Goal: Information Seeking & Learning: Find specific fact

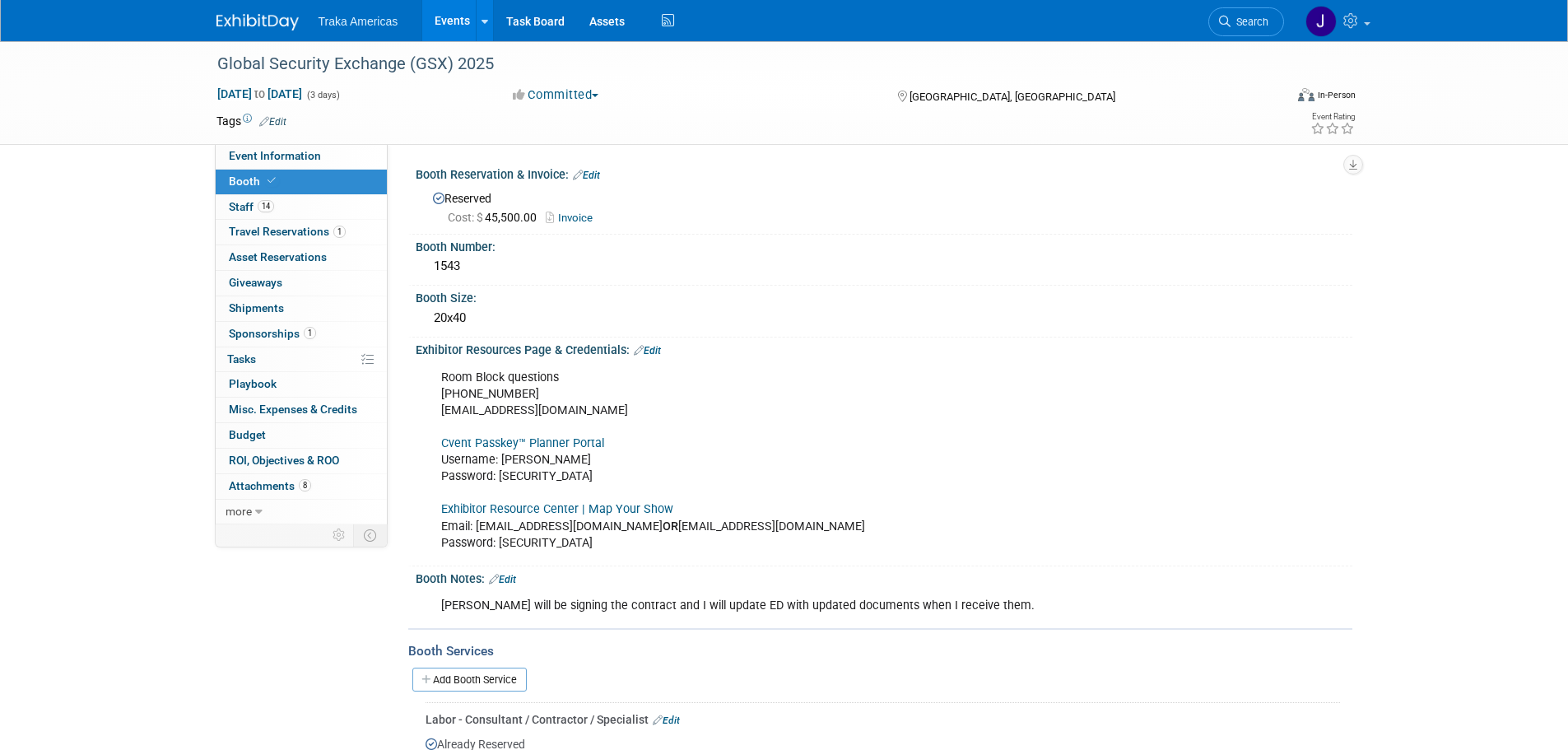
click at [261, 18] on img at bounding box center [258, 22] width 82 height 16
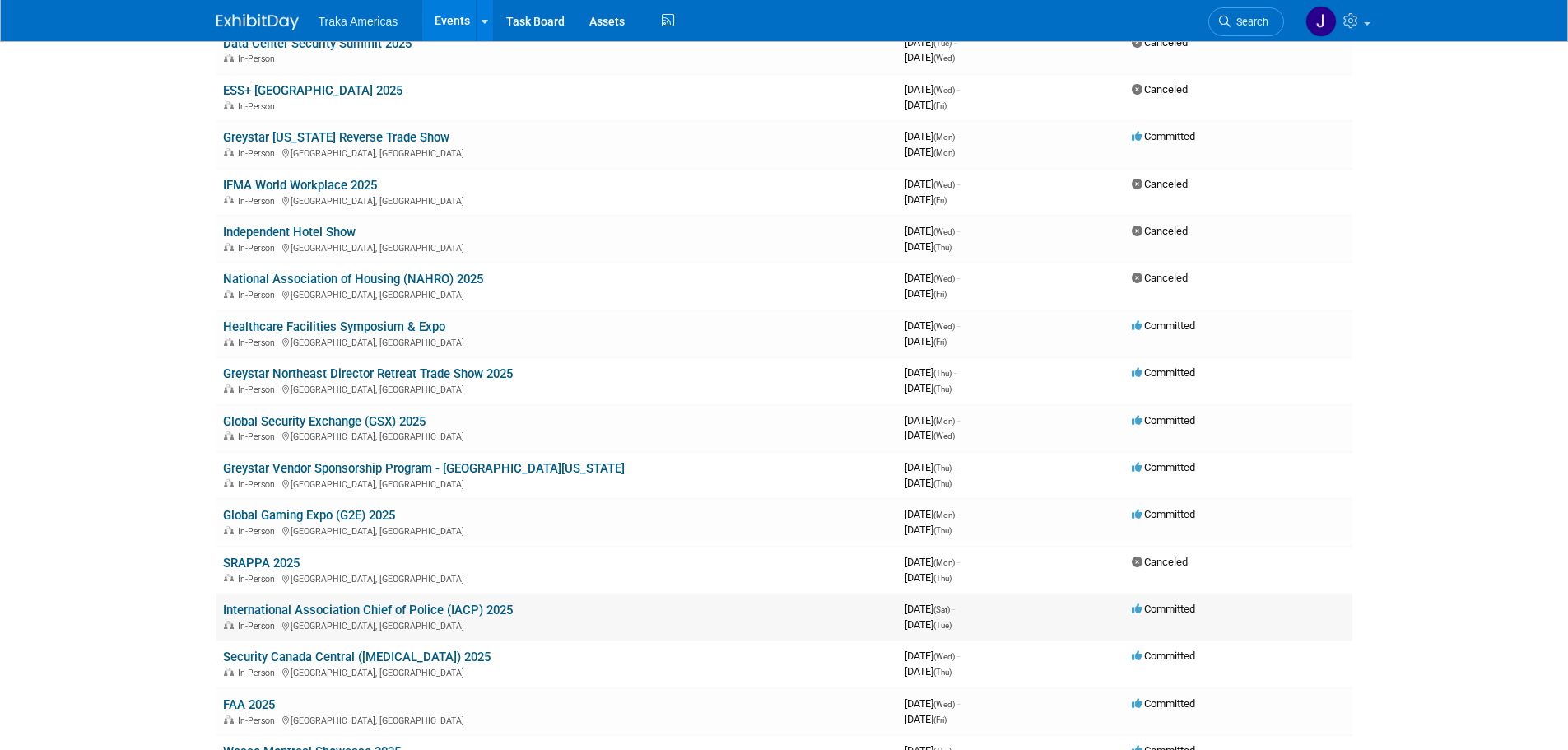
scroll to position [247, 0]
click at [347, 605] on link "International Association Chief of Police (IACP) 2025" at bounding box center [368, 609] width 290 height 15
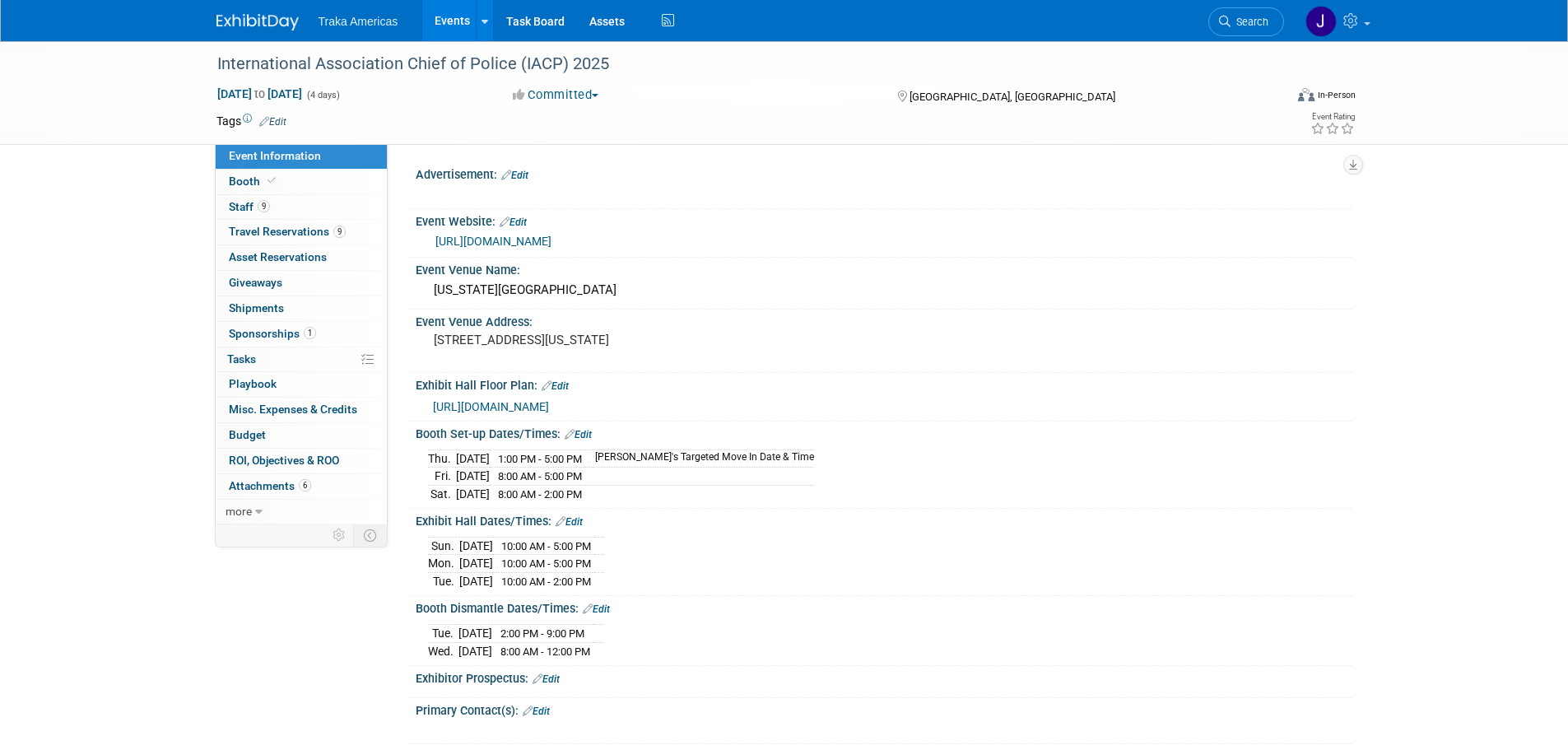
select select "National"
click at [317, 183] on link "Booth" at bounding box center [301, 181] width 171 height 24
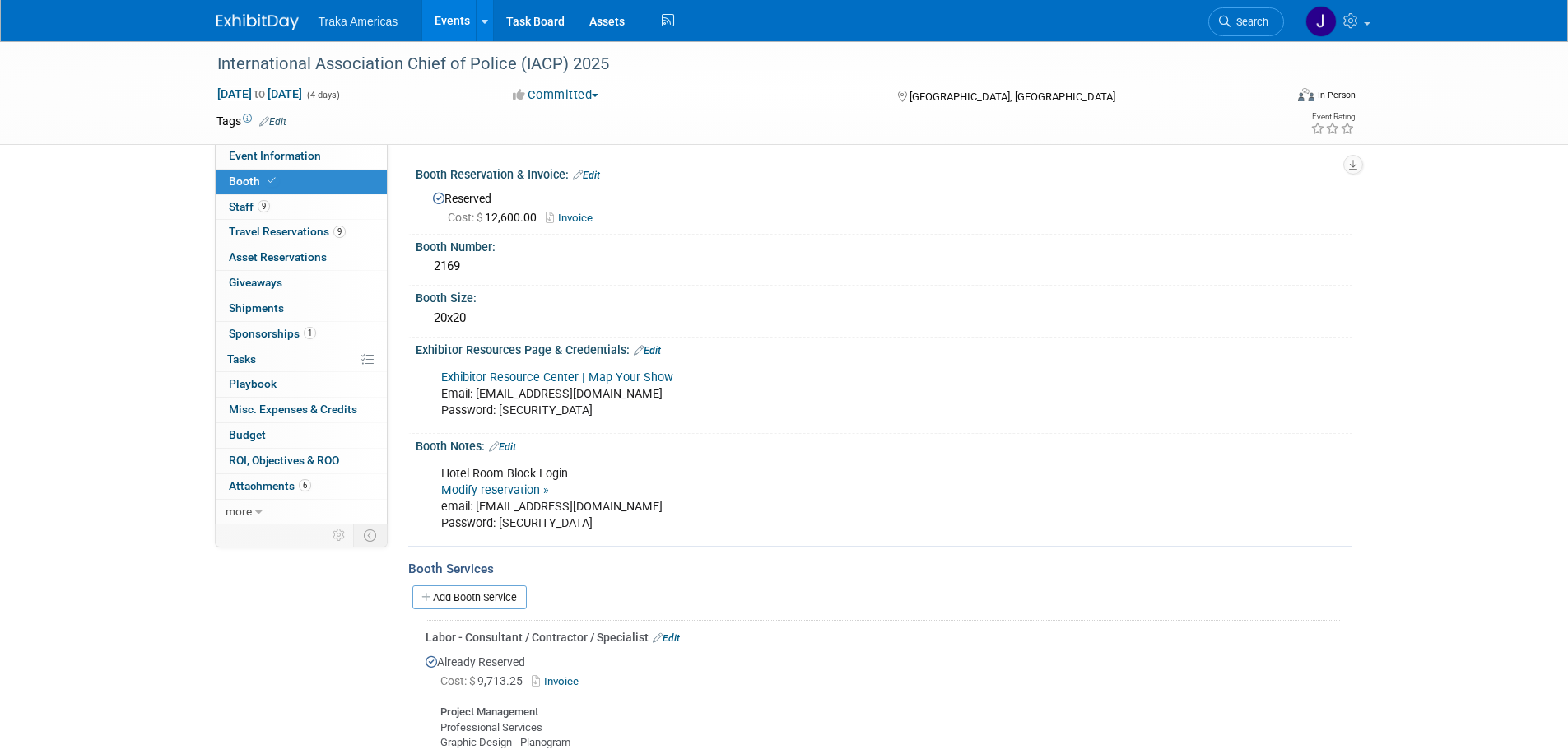
click at [537, 381] on link "Exhibitor Resource Center | Map Your Show" at bounding box center [558, 377] width 232 height 14
click at [331, 159] on link "Event Information" at bounding box center [301, 156] width 171 height 24
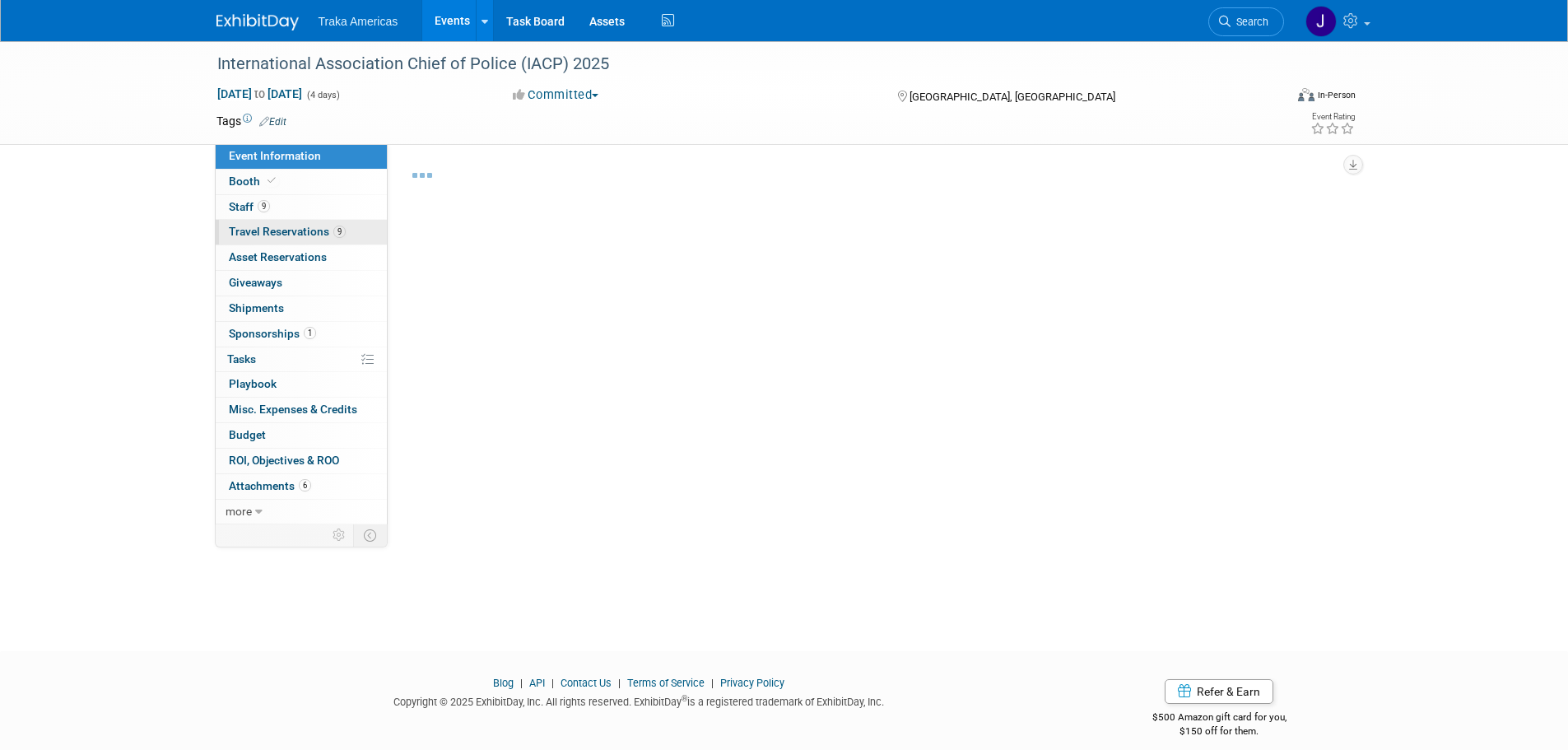
select select "National"
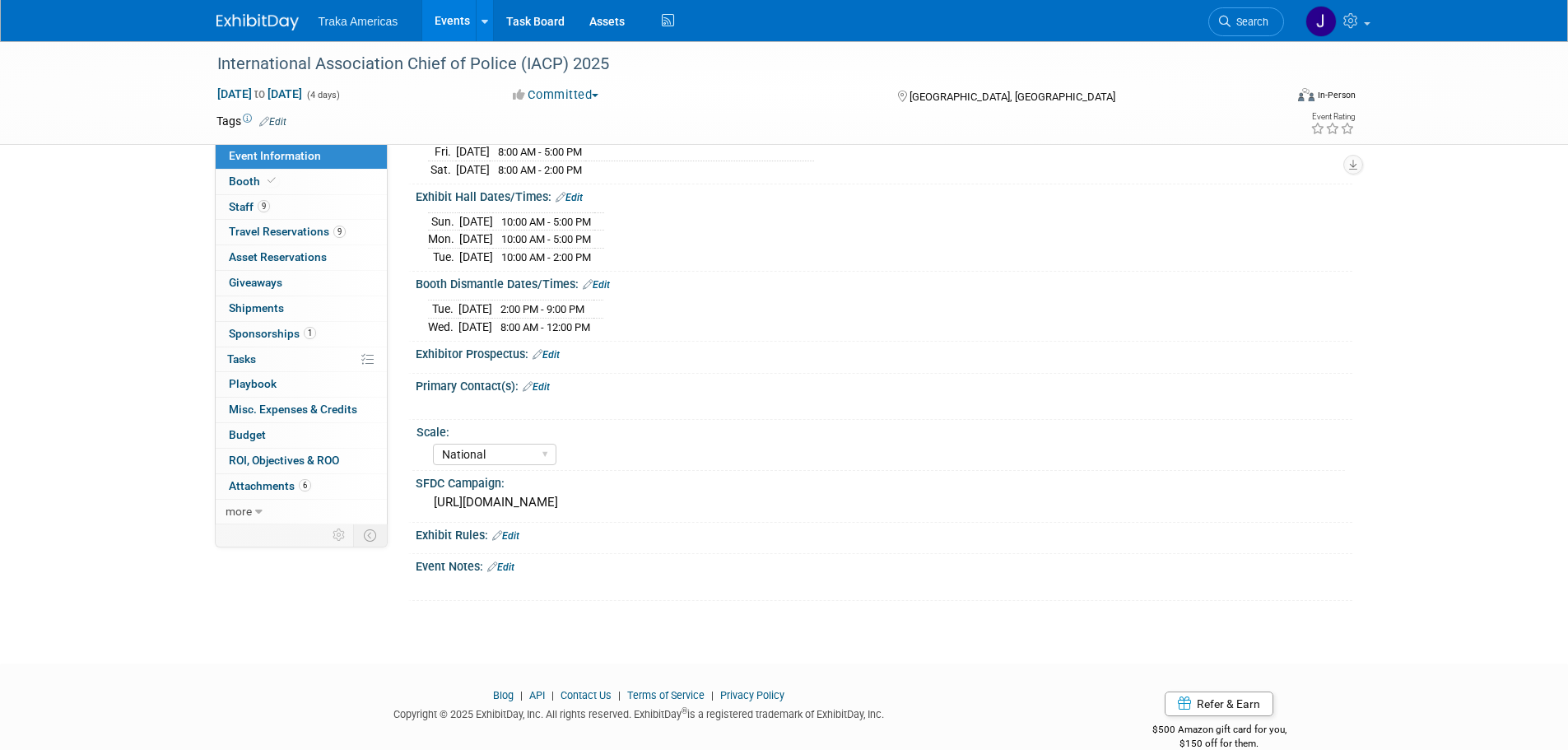
scroll to position [329, 0]
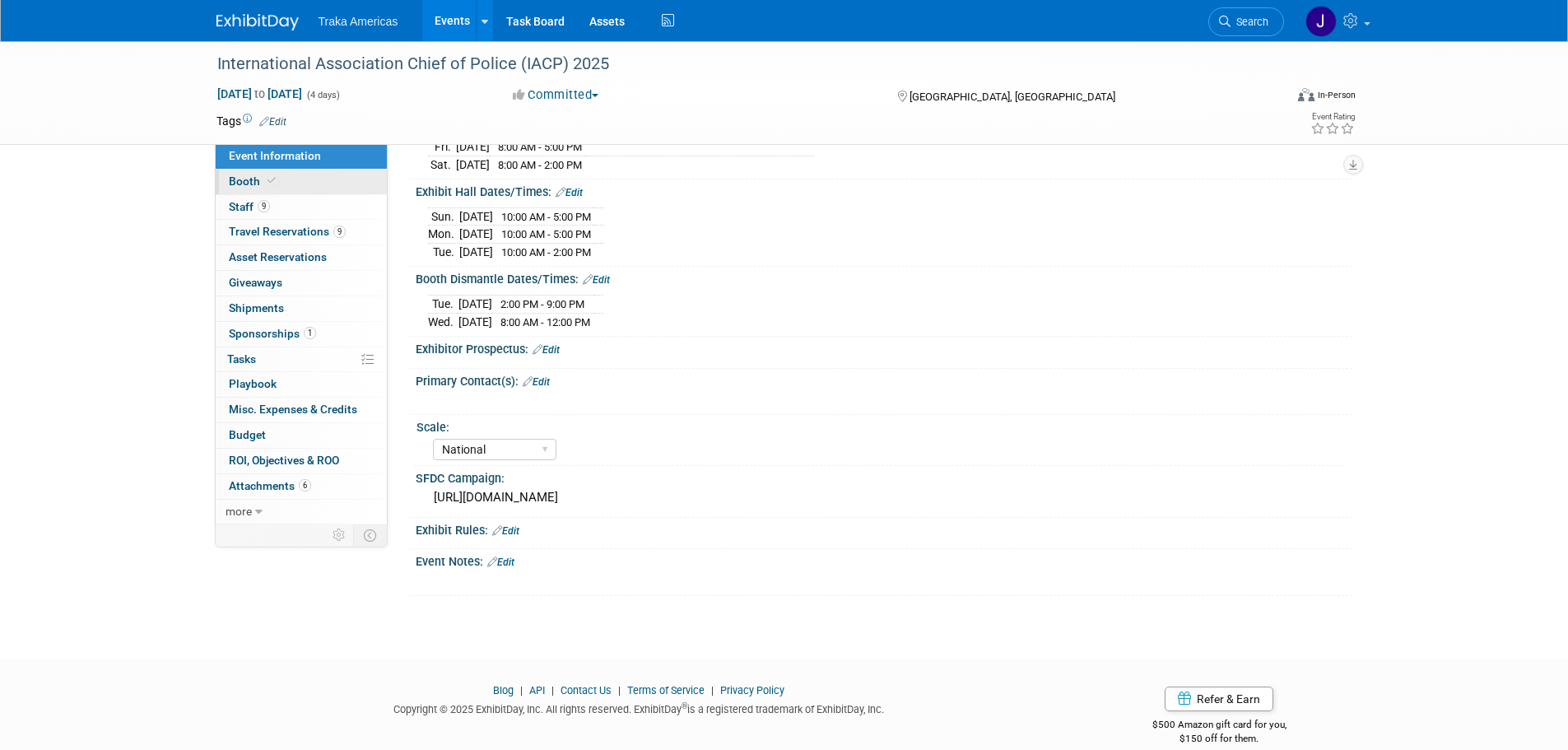
click at [334, 186] on link "Booth" at bounding box center [301, 181] width 171 height 24
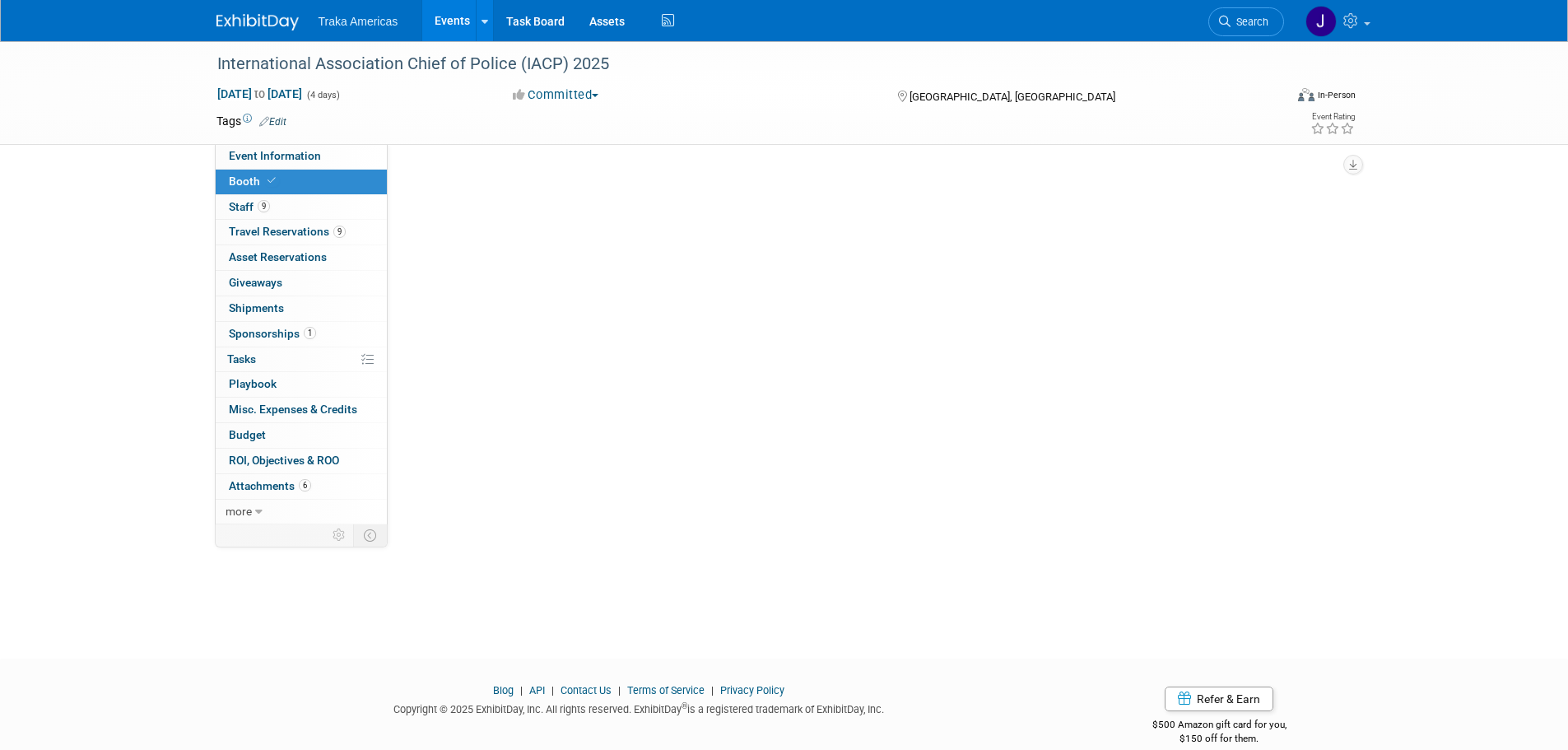
scroll to position [0, 0]
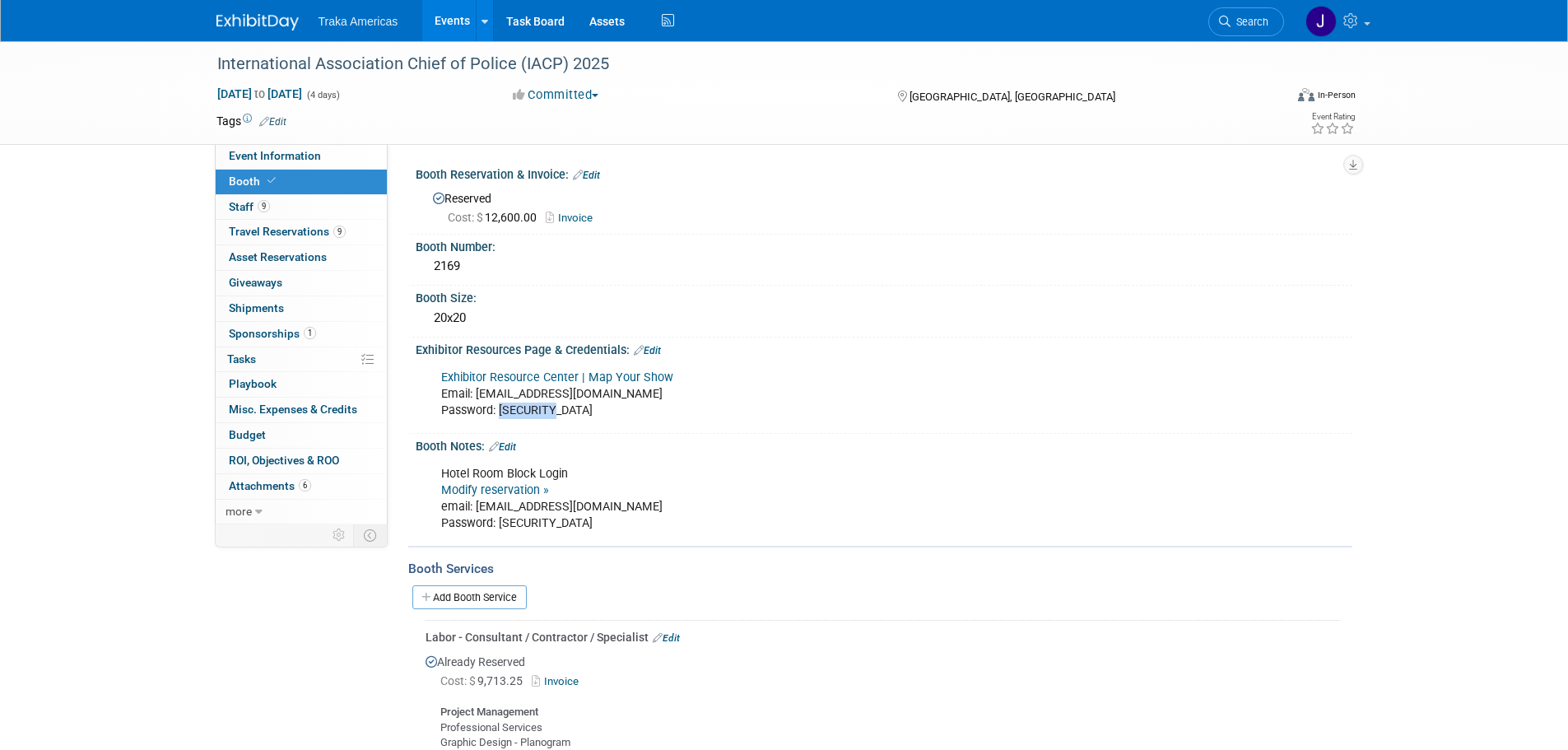
drag, startPoint x: 559, startPoint y: 409, endPoint x: 499, endPoint y: 415, distance: 60.3
click at [499, 415] on div "Exhibitor Resource Center | Map Your Show Email: jsaenz@trakausa.com Password: …" at bounding box center [800, 395] width 742 height 66
copy div "IACP2025!"
click at [261, 153] on span "Event Information" at bounding box center [275, 155] width 92 height 13
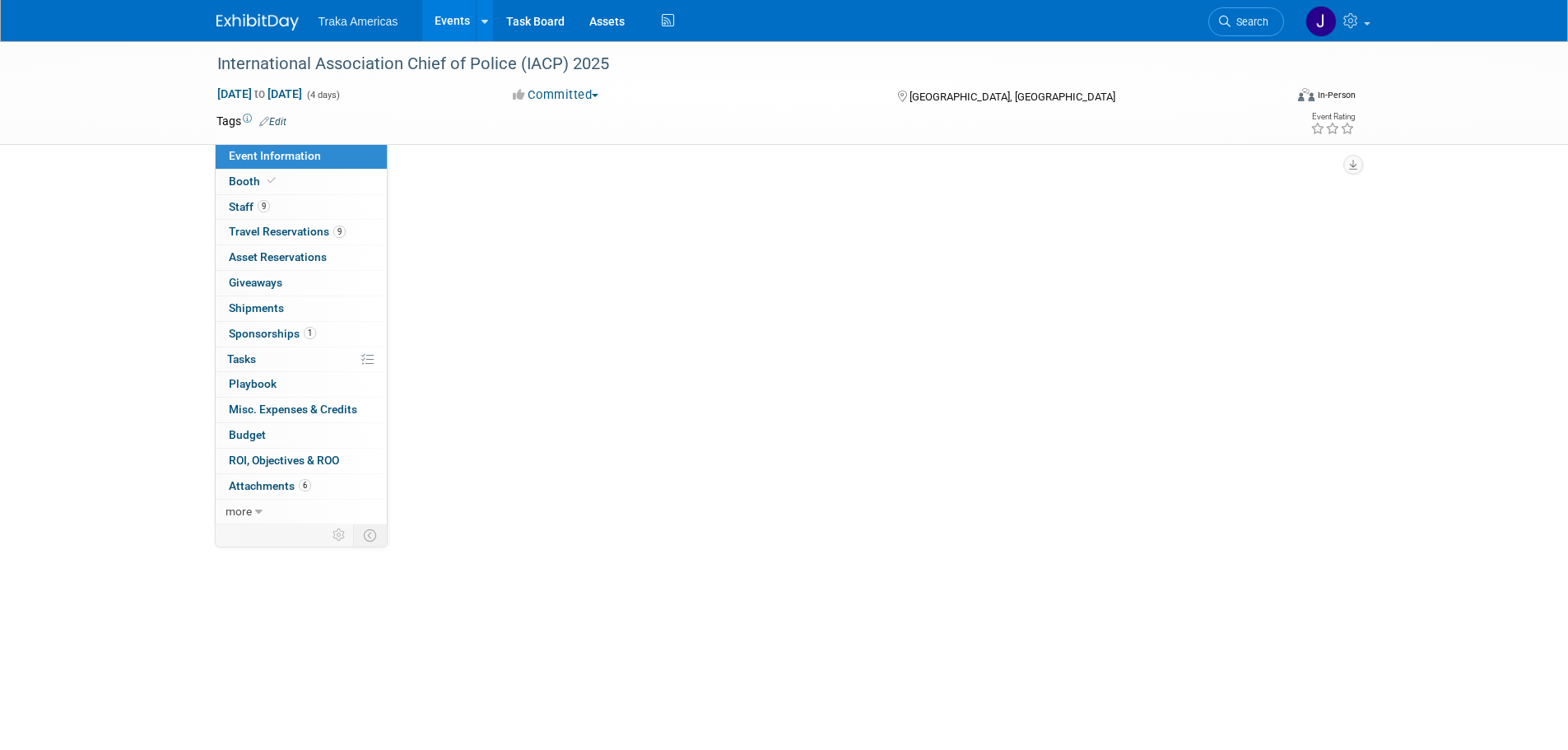
select select "National"
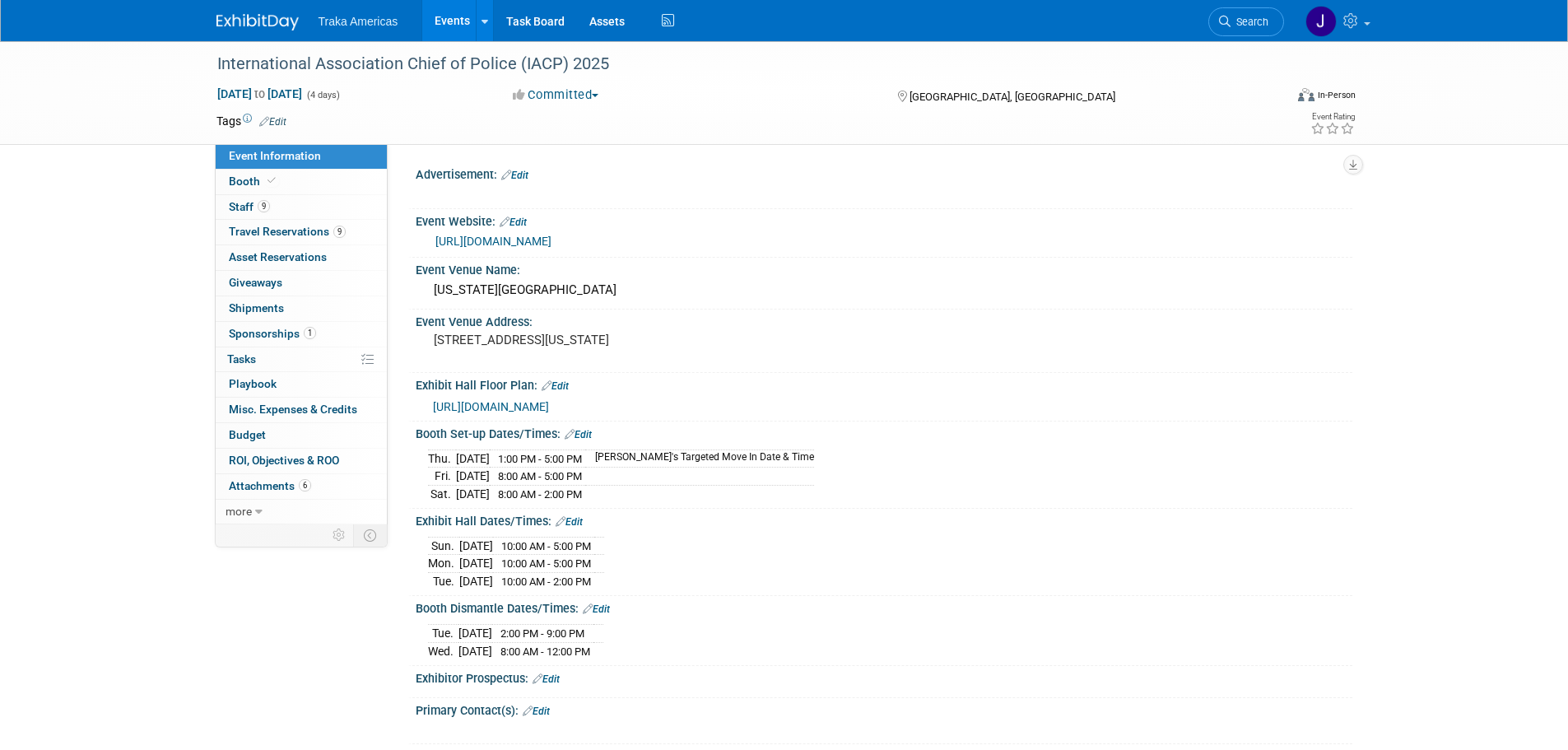
click at [533, 234] on link "https://www.theiacpconference.org/" at bounding box center [493, 240] width 116 height 13
